Goal: Information Seeking & Learning: Find contact information

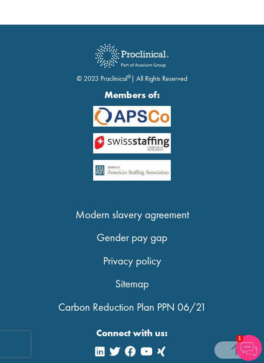
scroll to position [3063, 0]
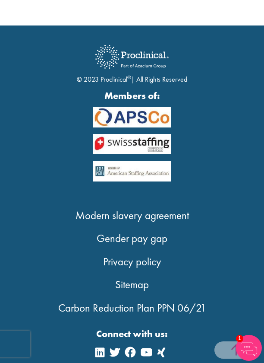
click at [217, 352] on span at bounding box center [236, 349] width 43 height 17
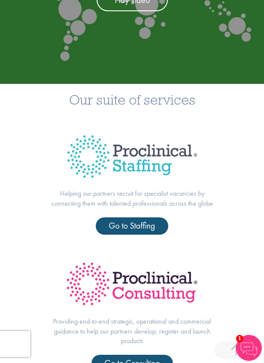
scroll to position [0, 0]
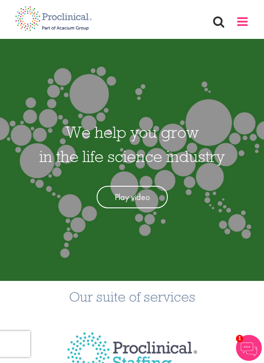
click at [242, 22] on span at bounding box center [242, 21] width 13 height 13
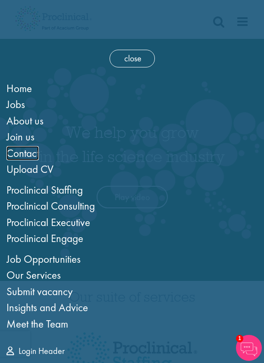
click at [28, 147] on span "Contact" at bounding box center [22, 153] width 32 height 14
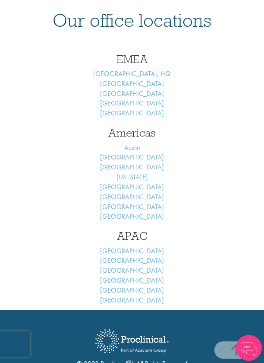
scroll to position [374, 0]
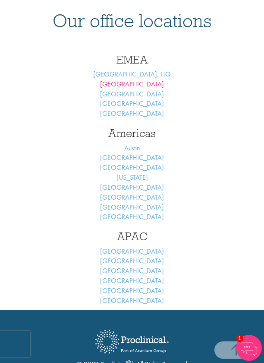
click at [133, 79] on link "[GEOGRAPHIC_DATA]" at bounding box center [132, 83] width 64 height 9
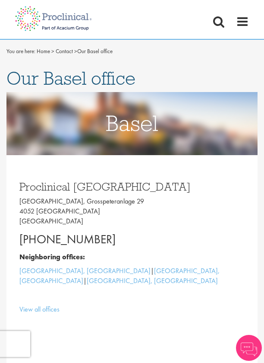
scroll to position [10, 0]
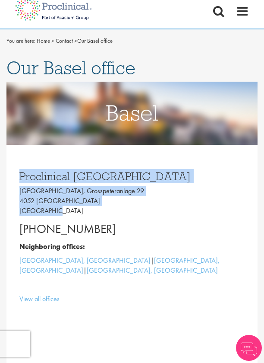
drag, startPoint x: 19, startPoint y: 181, endPoint x: 54, endPoint y: 211, distance: 45.9
click at [54, 211] on div "Proclinical Switzerland Grosspeter Tower, Grosspeteranlage 29 4052 Basel Switze…" at bounding box center [132, 237] width 238 height 133
copy div "Proclinical Switzerland Grosspeter Tower, Grosspeteranlage 29 4052 Basel Switze…"
click at [136, 175] on h3 "Proclinical Switzerland" at bounding box center [132, 176] width 226 height 11
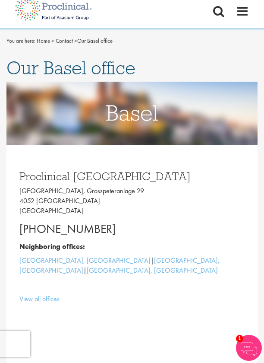
drag, startPoint x: 20, startPoint y: 177, endPoint x: 115, endPoint y: 221, distance: 104.8
click at [115, 221] on div "Proclinical Switzerland Grosspeter Tower, Grosspeteranlage 29 4052 Basel Switze…" at bounding box center [132, 237] width 238 height 133
copy div "Proclinical Switzerland Grosspeter Tower, Grosspeteranlage 29 4052 Basel Switze…"
click at [91, 203] on p "Grosspeter Tower, Grosspeteranlage 29 4052 Basel Switzerland" at bounding box center [132, 201] width 226 height 30
